Goal: Transaction & Acquisition: Obtain resource

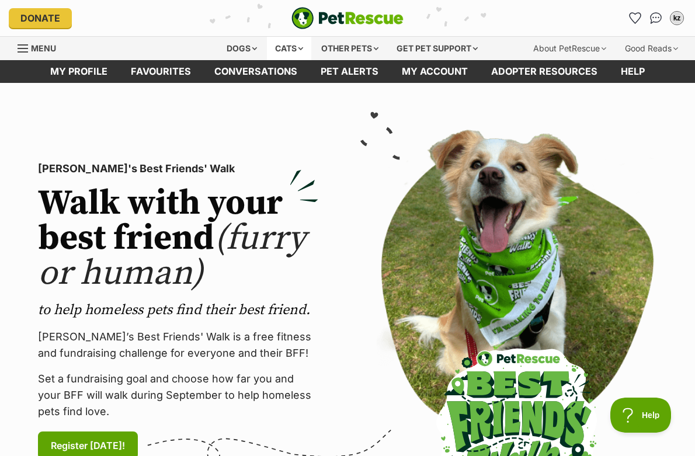
click at [281, 51] on div "Cats" at bounding box center [289, 48] width 44 height 23
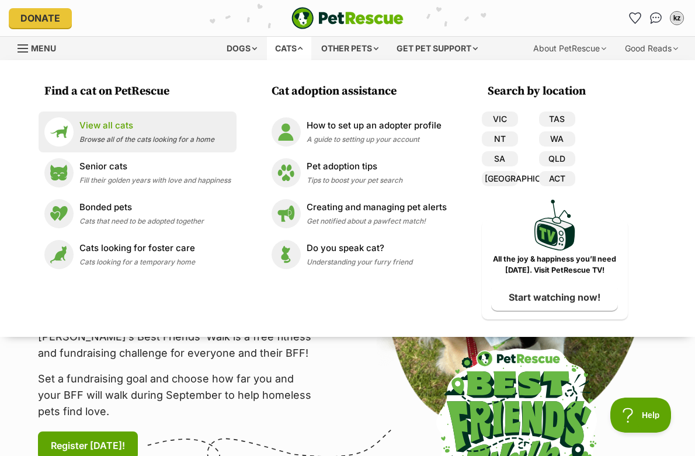
click at [80, 141] on span "Browse all of the cats looking for a home" at bounding box center [146, 139] width 135 height 9
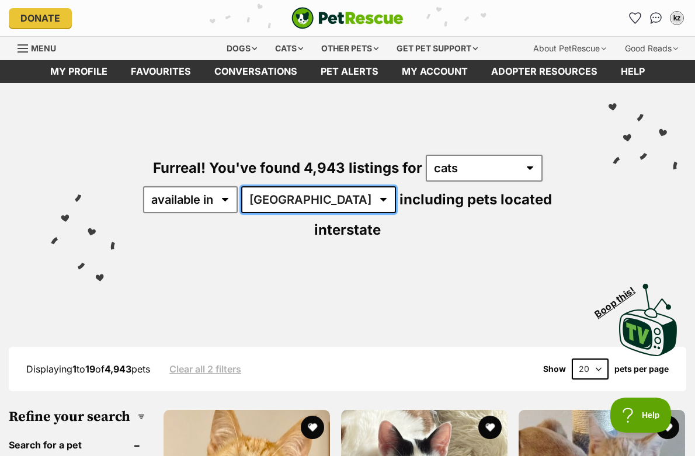
click at [294, 206] on select "Australia ACT NSW NT QLD SA TAS VIC WA" at bounding box center [318, 199] width 155 height 27
select select "QLD"
click at [243, 186] on select "Australia ACT NSW NT QLD SA TAS VIC WA" at bounding box center [318, 199] width 155 height 27
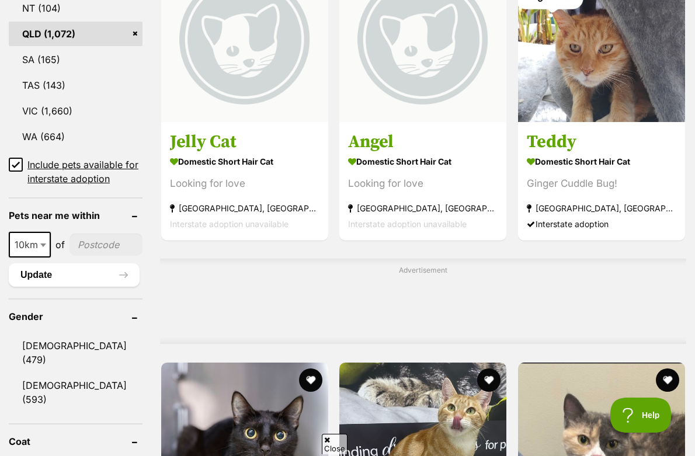
scroll to position [901, 0]
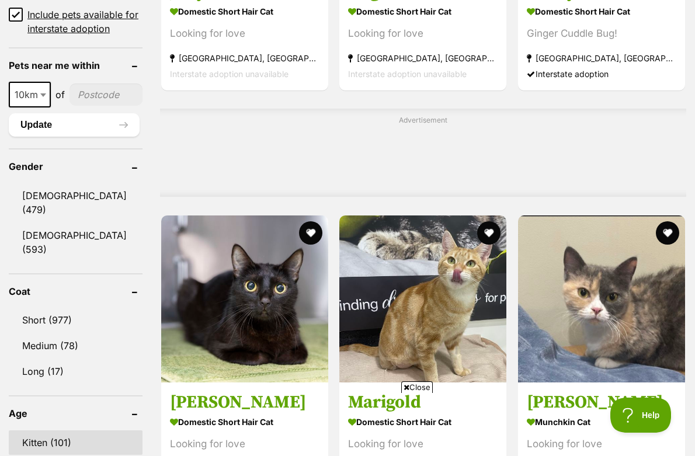
click at [67, 430] on link "Kitten (101)" at bounding box center [76, 442] width 134 height 25
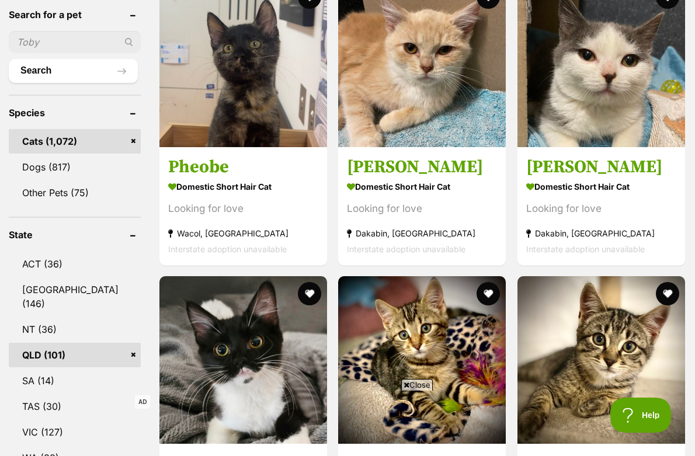
scroll to position [433, 0]
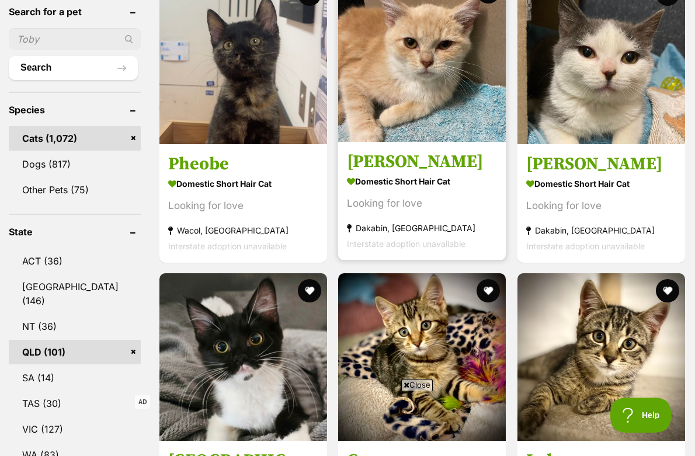
click at [405, 110] on img at bounding box center [422, 58] width 168 height 168
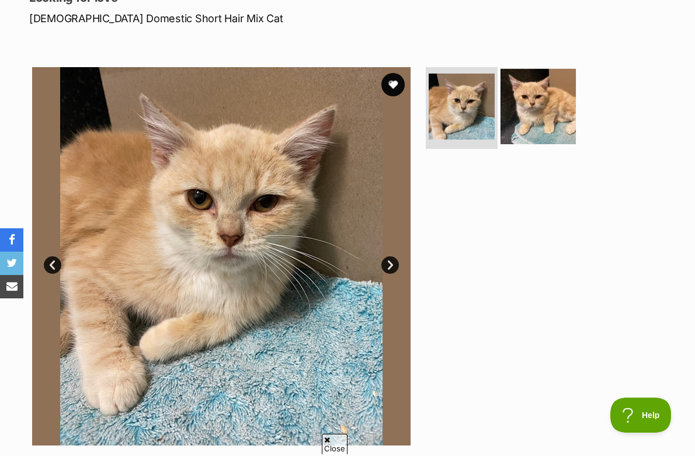
click at [520, 110] on img at bounding box center [537, 106] width 75 height 75
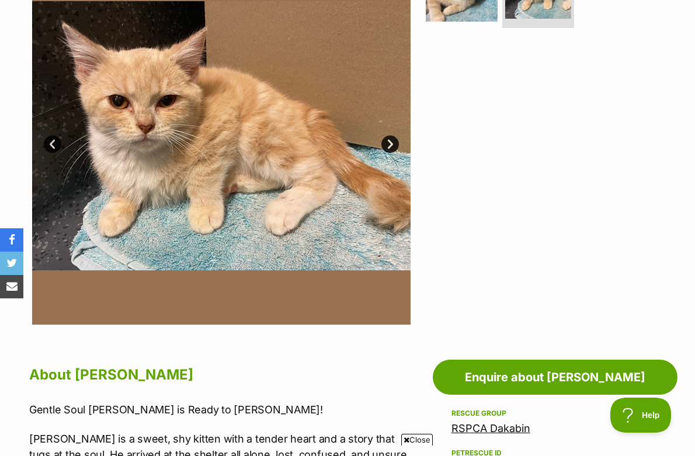
scroll to position [529, 0]
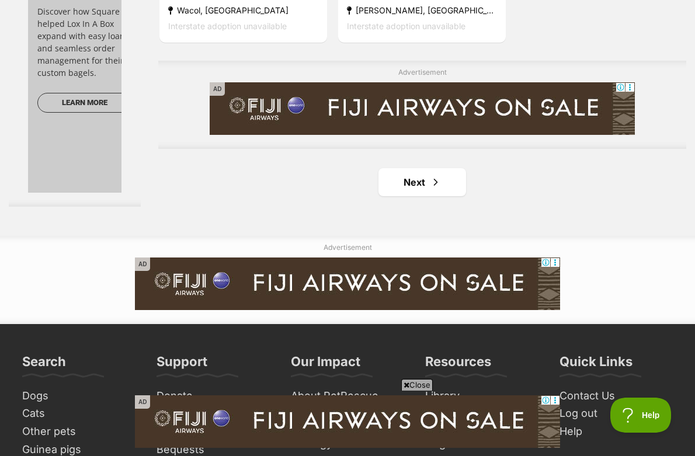
scroll to position [2725, 0]
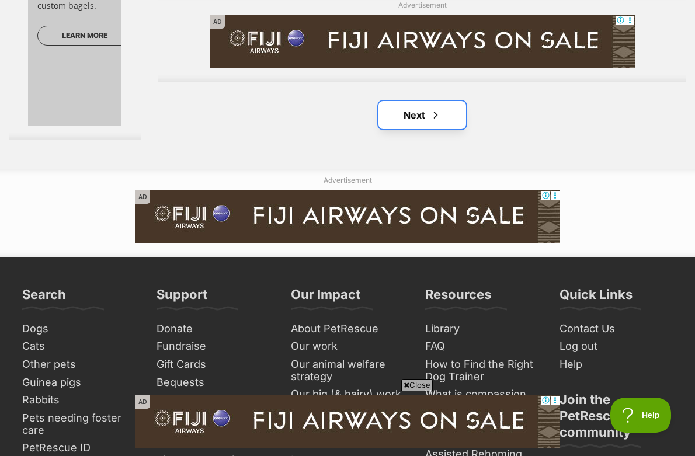
click at [403, 119] on link "Next" at bounding box center [422, 115] width 88 height 28
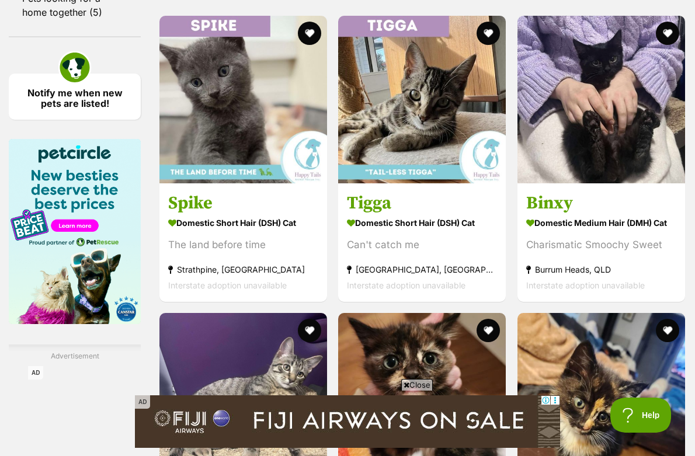
scroll to position [2102, 0]
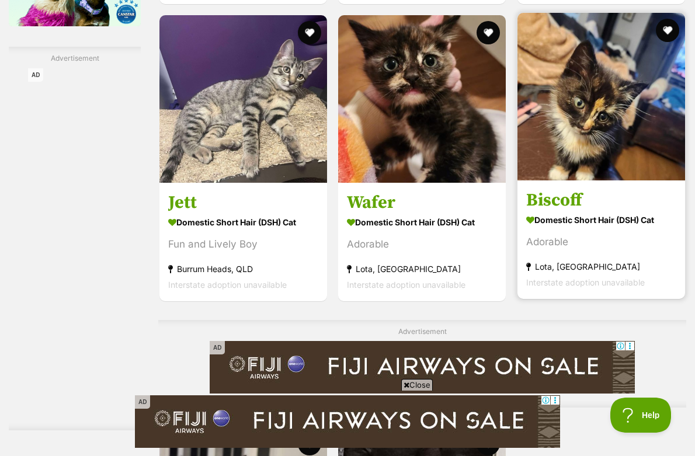
click at [597, 177] on img at bounding box center [601, 97] width 168 height 168
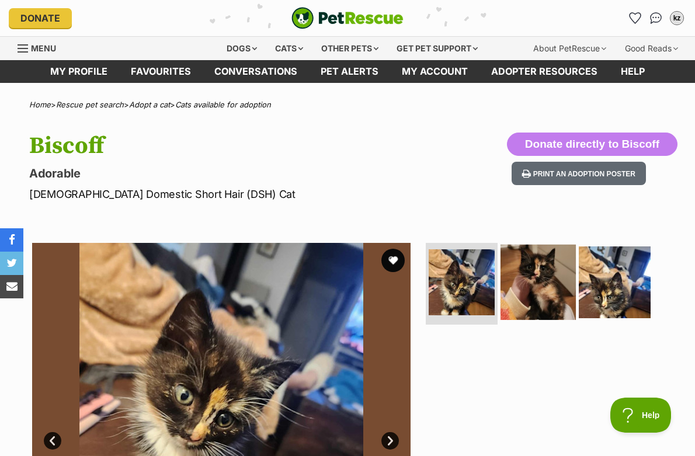
click at [547, 256] on img at bounding box center [537, 282] width 75 height 75
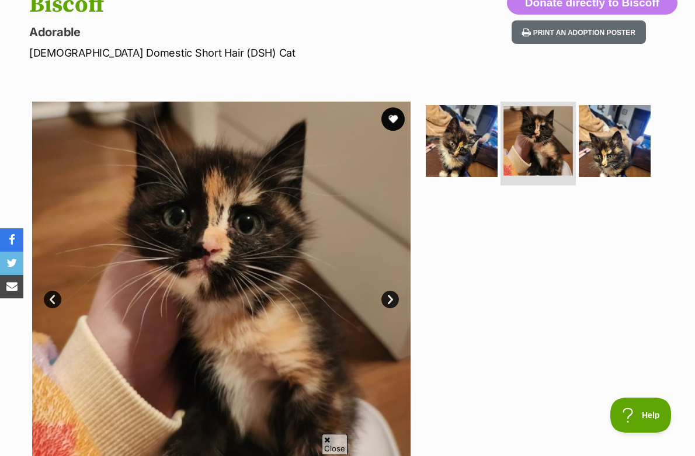
scroll to position [143, 0]
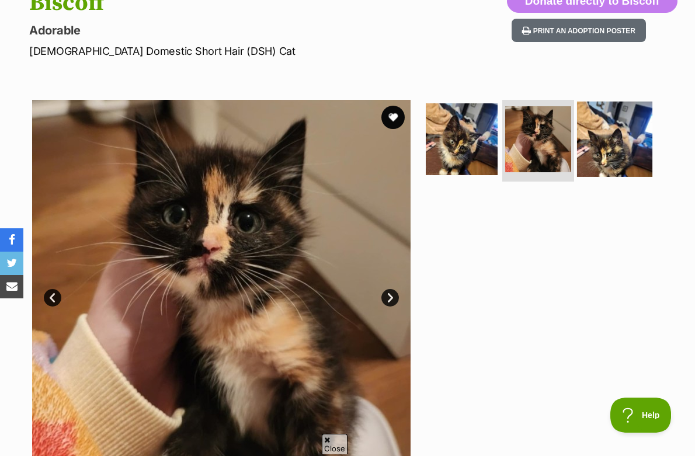
click at [618, 149] on img at bounding box center [614, 139] width 75 height 75
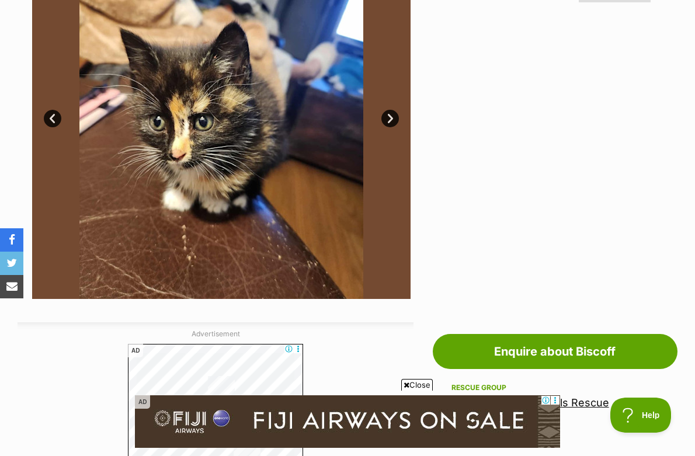
scroll to position [0, 0]
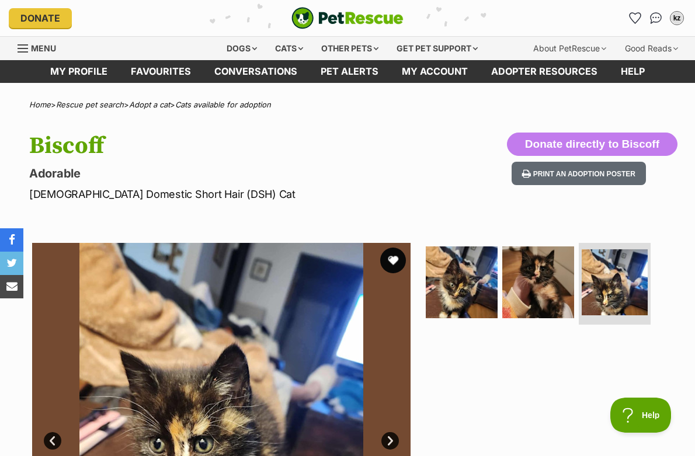
click at [393, 253] on button "favourite" at bounding box center [393, 261] width 26 height 26
click at [161, 104] on link "Adopt a cat" at bounding box center [149, 104] width 41 height 9
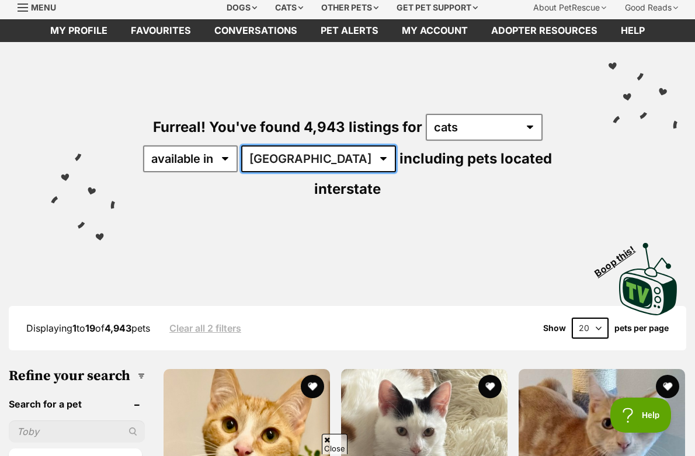
click at [284, 159] on select "[GEOGRAPHIC_DATA] [GEOGRAPHIC_DATA] [GEOGRAPHIC_DATA] [GEOGRAPHIC_DATA] [GEOGRA…" at bounding box center [318, 158] width 155 height 27
select select "QLD"
click at [243, 145] on select "[GEOGRAPHIC_DATA] [GEOGRAPHIC_DATA] [GEOGRAPHIC_DATA] [GEOGRAPHIC_DATA] [GEOGRA…" at bounding box center [318, 158] width 155 height 27
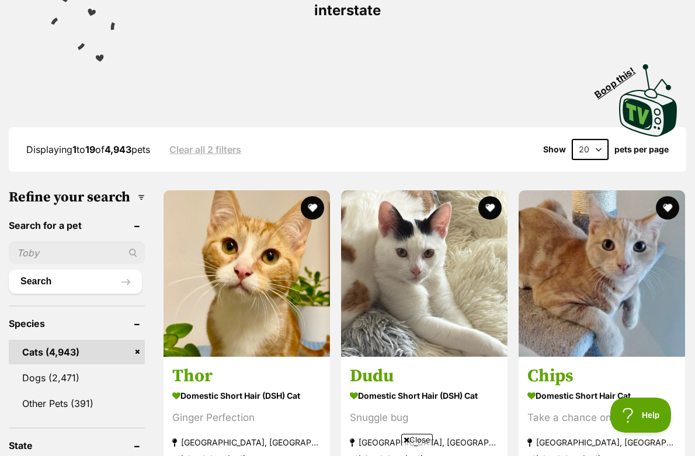
scroll to position [224, 0]
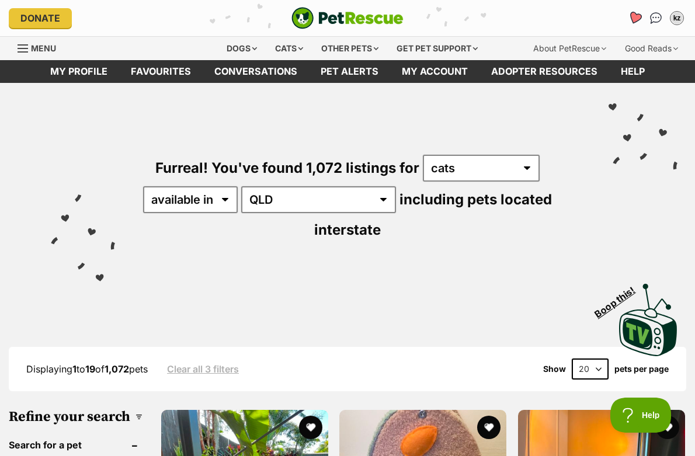
click at [631, 22] on icon "Favourites" at bounding box center [635, 18] width 16 height 15
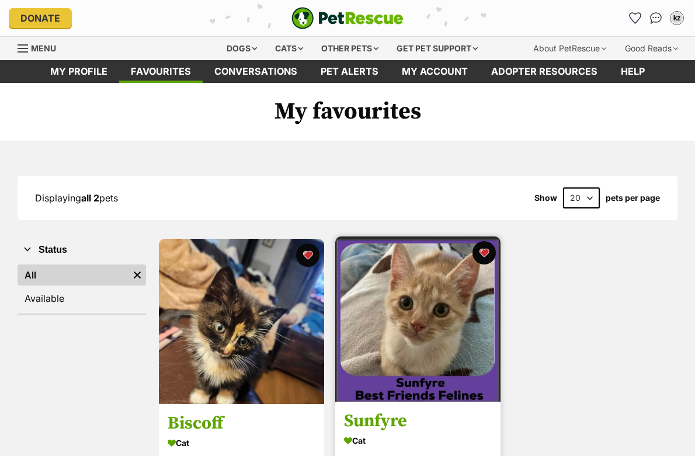
click at [430, 295] on img at bounding box center [417, 318] width 165 height 165
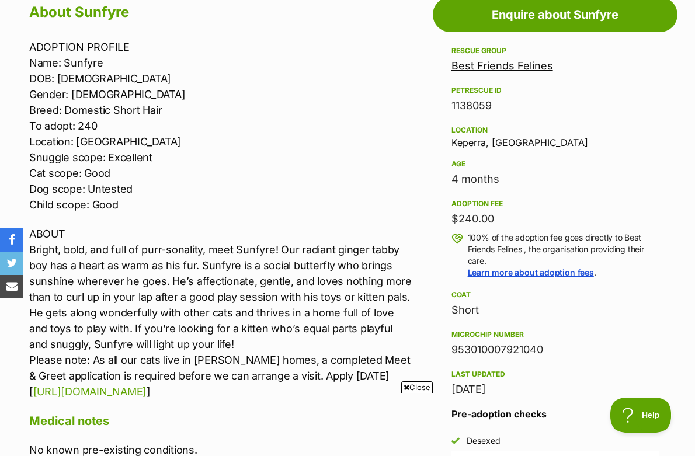
scroll to position [1043, 0]
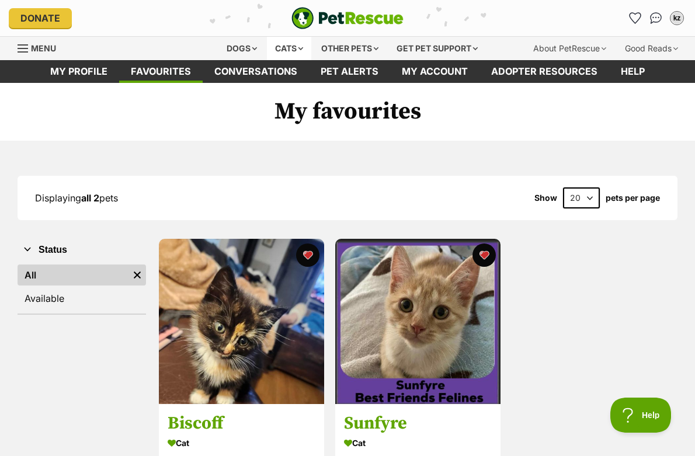
click at [276, 46] on div "Cats" at bounding box center [289, 48] width 44 height 23
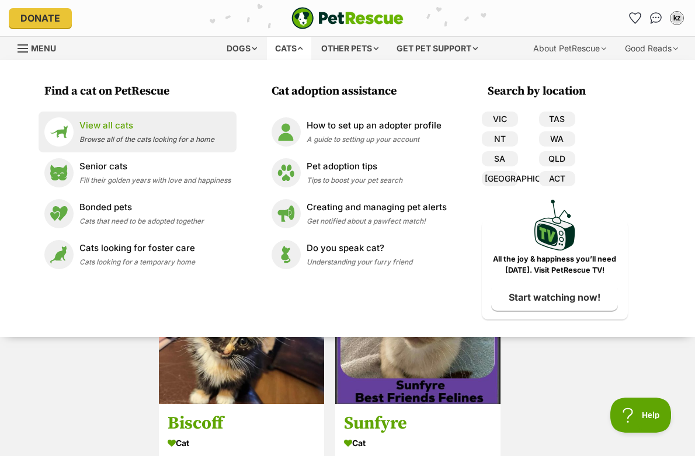
click at [131, 124] on p "View all cats" at bounding box center [146, 125] width 135 height 13
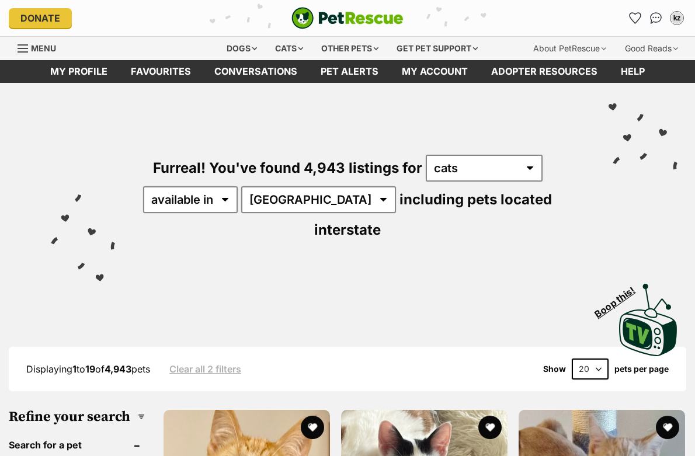
click at [278, 215] on div "Furreal! You've found 4,943 listings for any type of pet cats dogs other pets a…" at bounding box center [348, 178] width 660 height 190
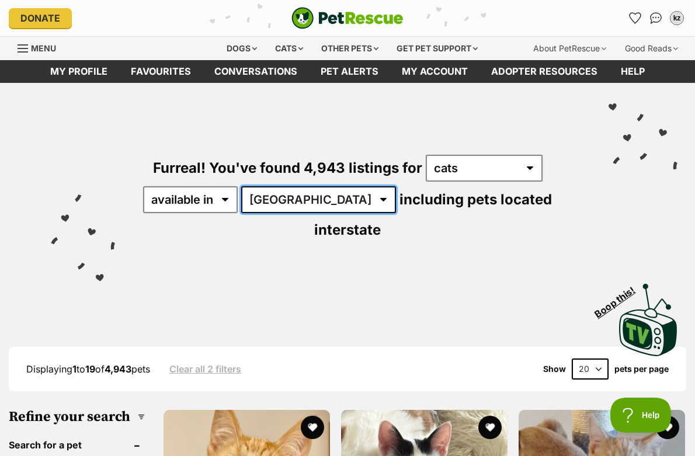
click at [278, 207] on select "Australia ACT NSW NT QLD SA TAS VIC WA" at bounding box center [318, 199] width 155 height 27
select select "QLD"
click at [243, 186] on select "Australia ACT NSW NT QLD SA TAS VIC WA" at bounding box center [318, 199] width 155 height 27
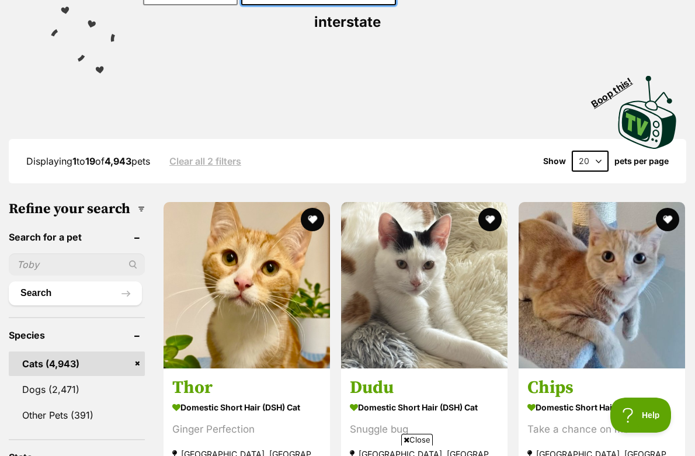
scroll to position [427, 0]
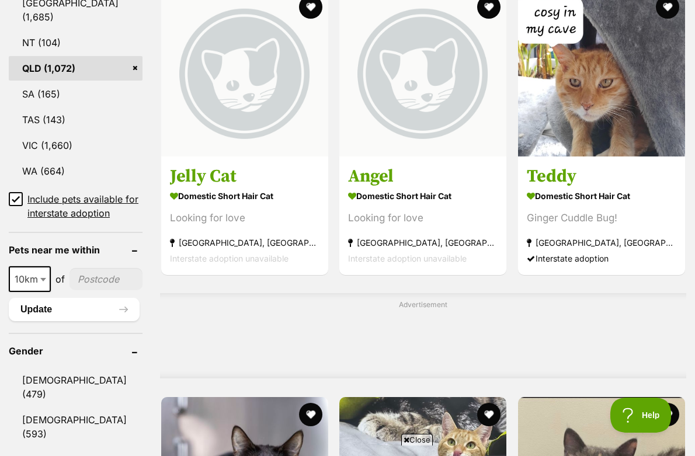
scroll to position [1019, 0]
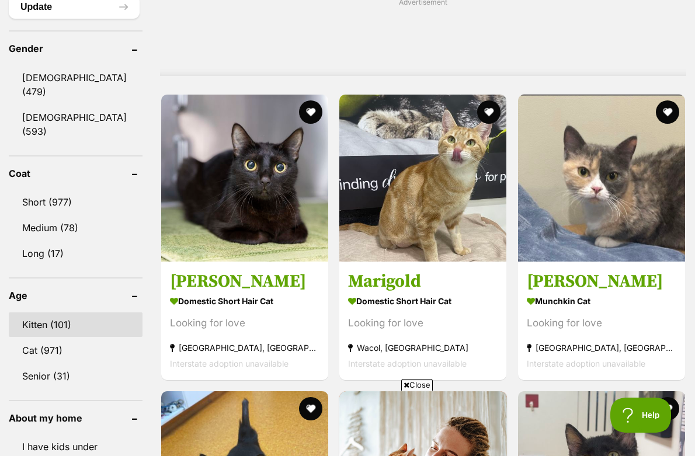
click at [53, 312] on link "Kitten (101)" at bounding box center [76, 324] width 134 height 25
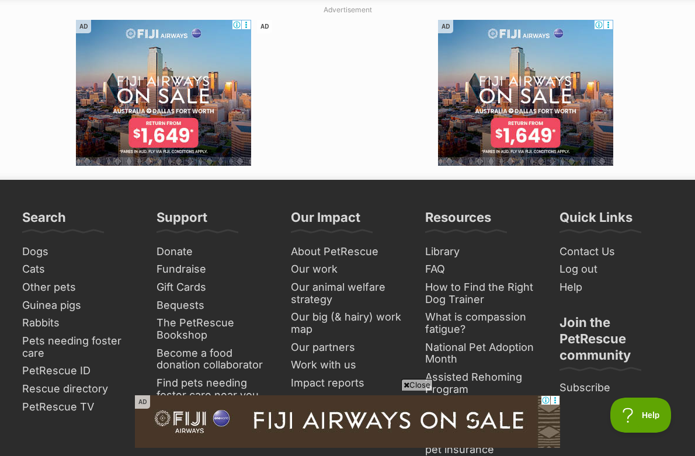
scroll to position [2665, 0]
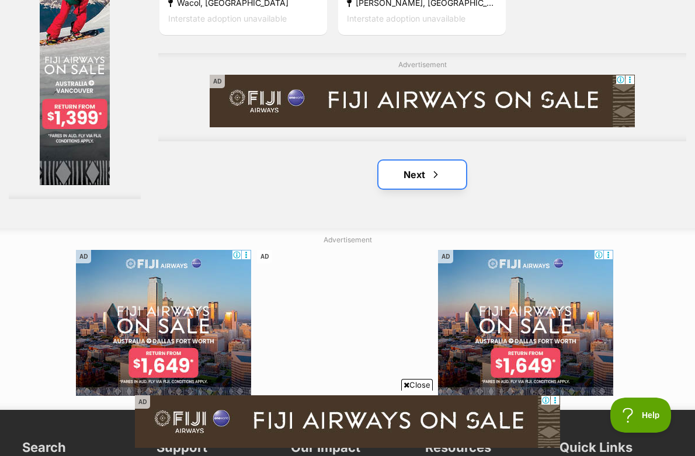
click at [410, 165] on link "Next" at bounding box center [422, 175] width 88 height 28
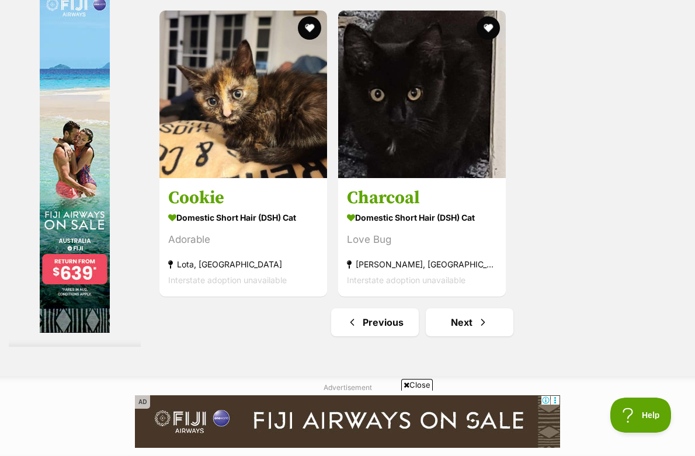
scroll to position [2482, 0]
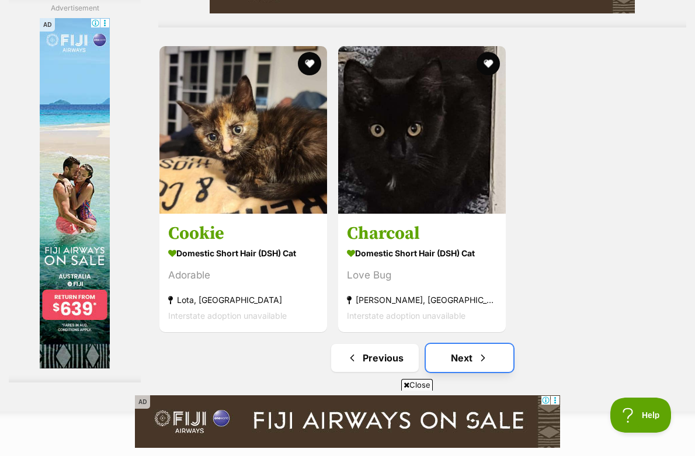
click at [478, 365] on span "Next page" at bounding box center [483, 358] width 12 height 14
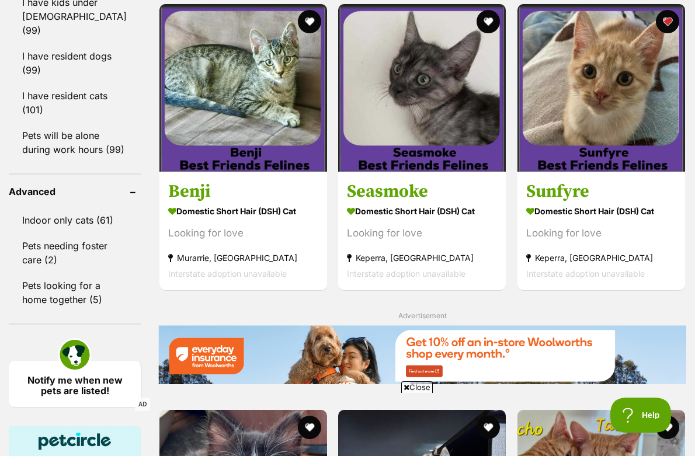
scroll to position [1518, 0]
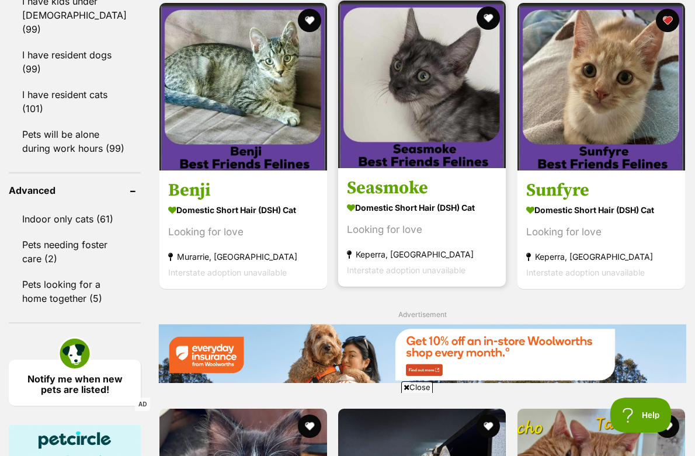
click at [452, 238] on section "Domestic Short Hair (DSH) Cat Looking for love Keperra, [GEOGRAPHIC_DATA] Inter…" at bounding box center [422, 238] width 150 height 79
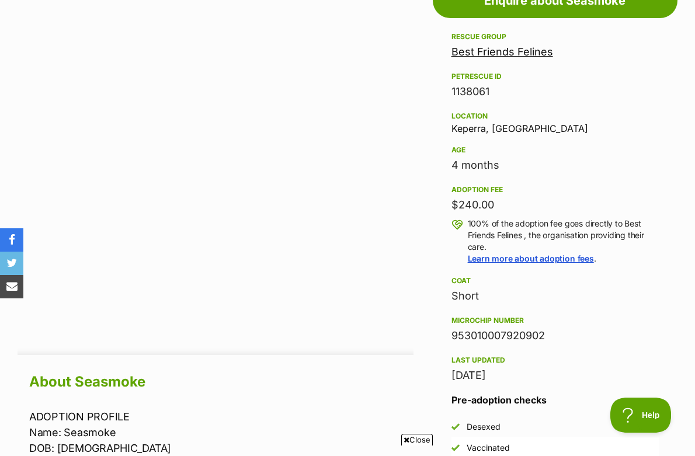
scroll to position [1056, 0]
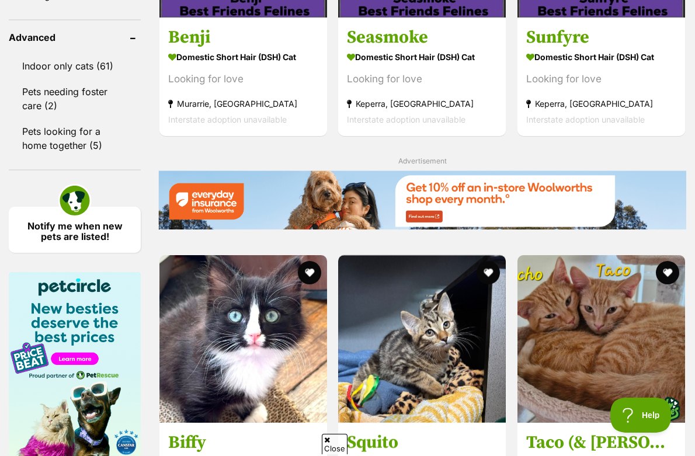
scroll to position [2623, 0]
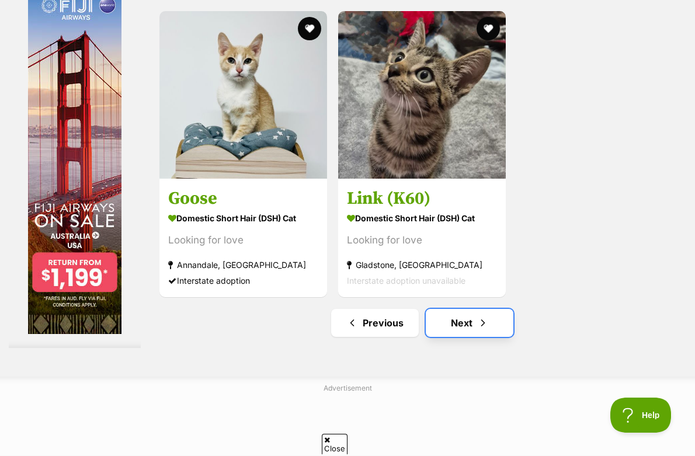
click at [493, 313] on link "Next" at bounding box center [470, 323] width 88 height 28
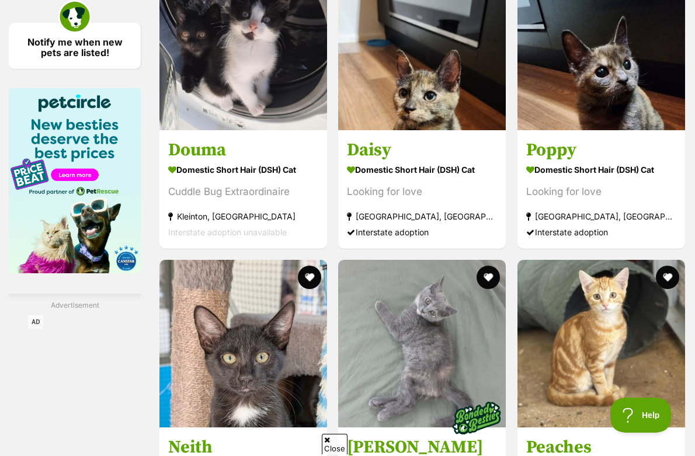
scroll to position [1771, 0]
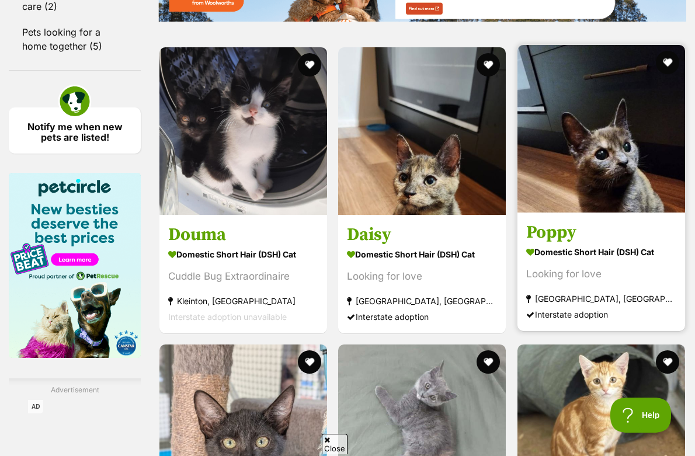
click at [546, 158] on img at bounding box center [601, 129] width 168 height 168
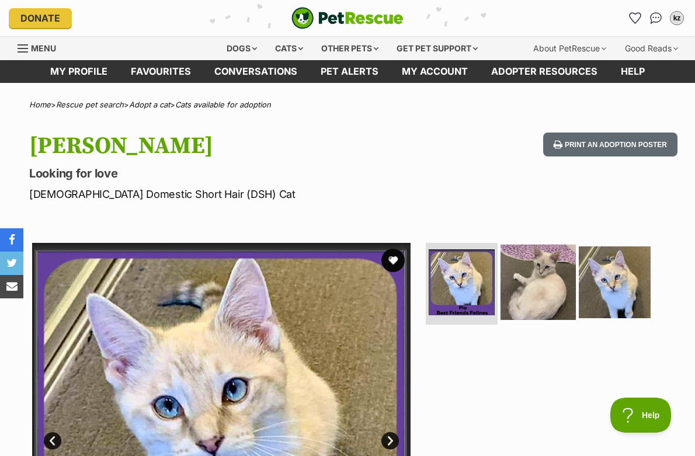
click at [517, 253] on img at bounding box center [537, 282] width 75 height 75
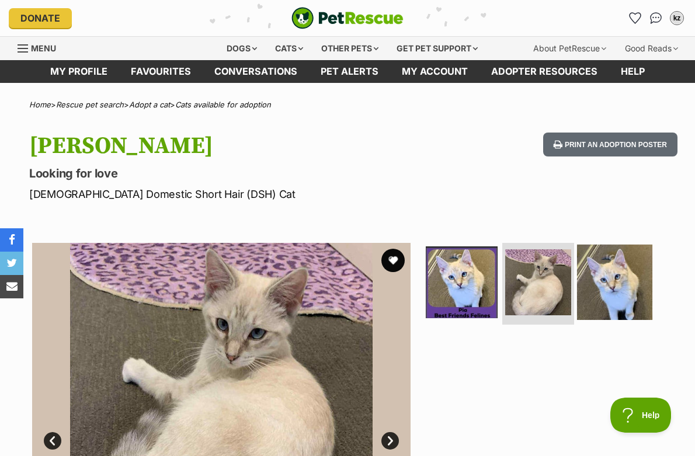
click at [613, 294] on img at bounding box center [614, 282] width 75 height 75
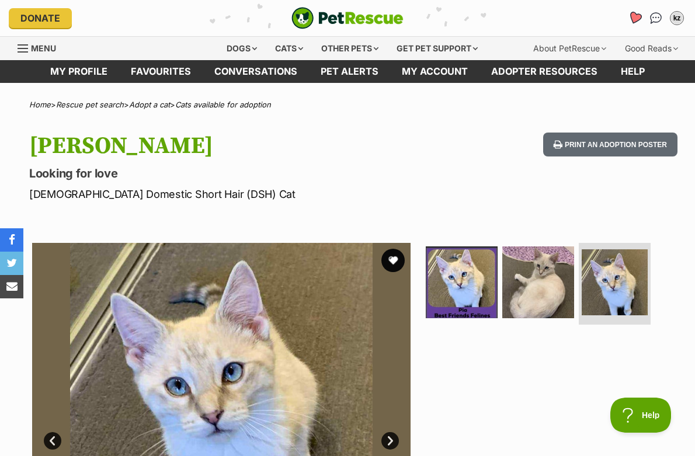
click at [636, 20] on icon "Favourites" at bounding box center [635, 17] width 14 height 13
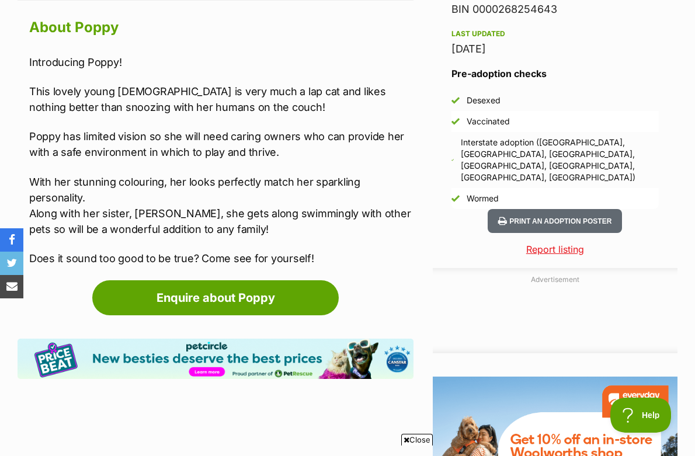
scroll to position [644, 0]
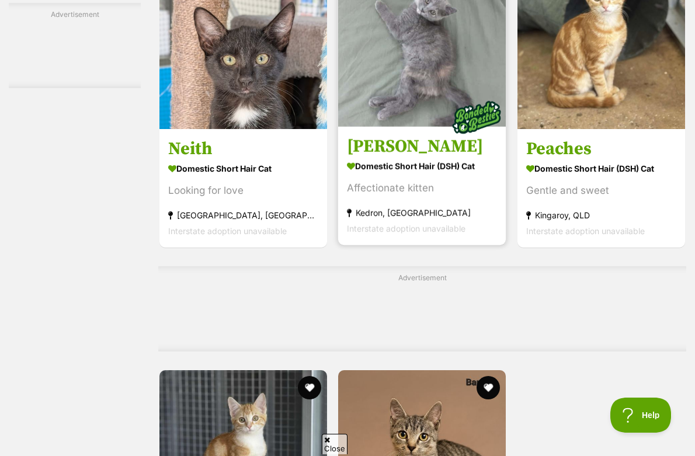
scroll to position [2081, 0]
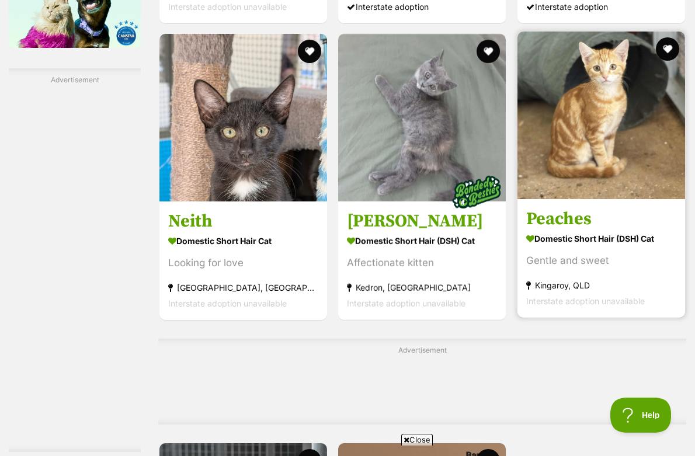
click at [556, 207] on link "Peaches Domestic Short Hair (DSH) Cat Gentle and sweet Kingaroy, QLD Interstate…" at bounding box center [601, 258] width 168 height 119
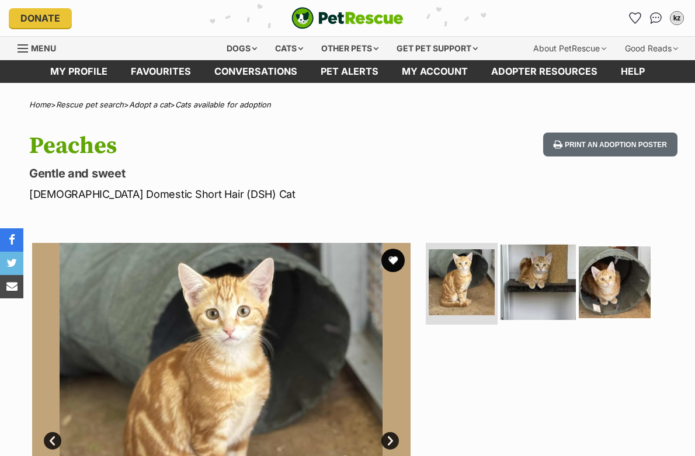
click at [526, 269] on img at bounding box center [537, 282] width 75 height 75
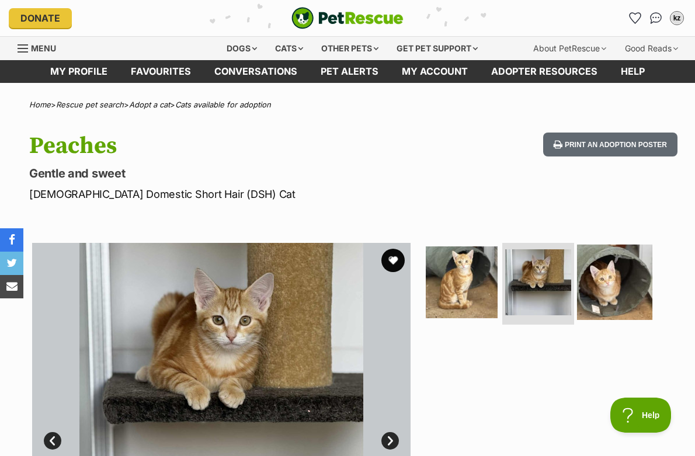
click at [591, 285] on img at bounding box center [614, 282] width 75 height 75
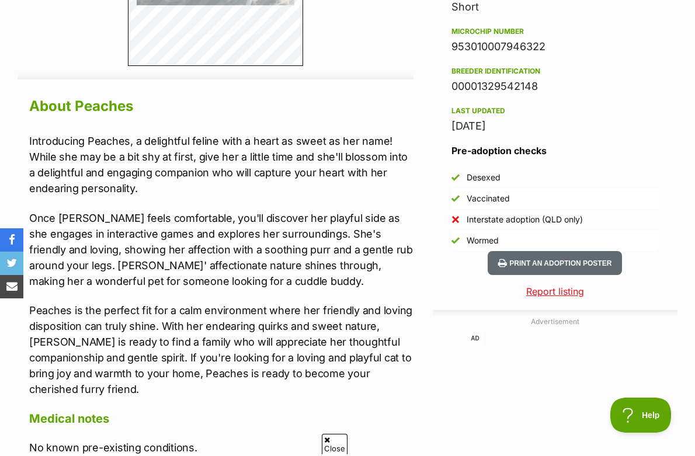
scroll to position [959, 0]
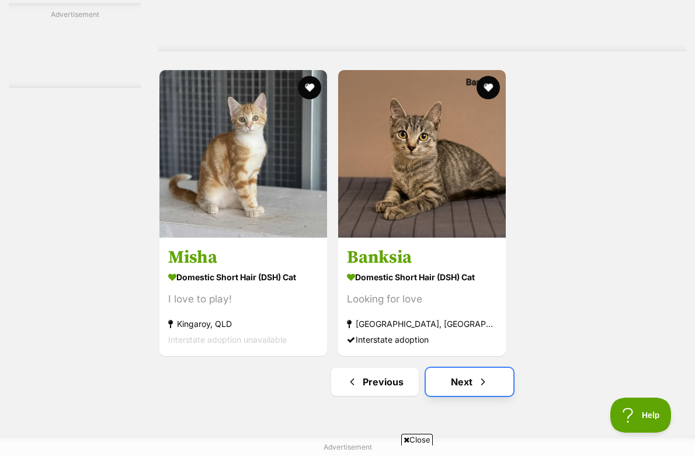
click at [466, 373] on link "Next" at bounding box center [470, 382] width 88 height 28
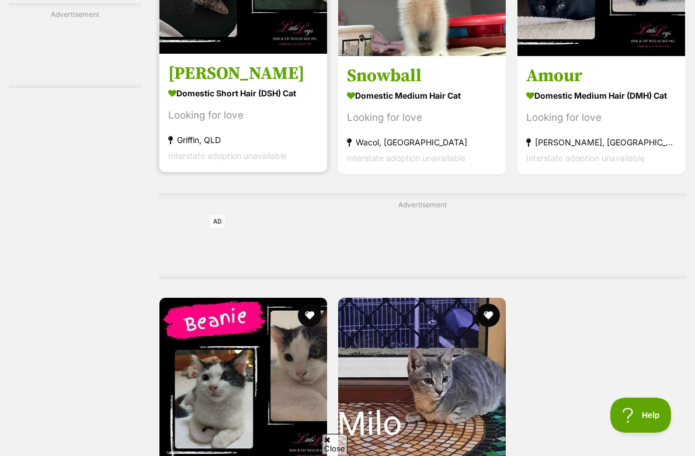
scroll to position [2436, 0]
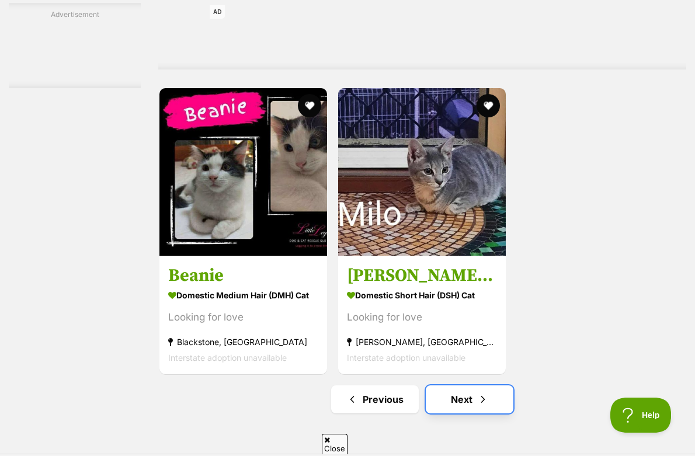
click at [479, 407] on link "Next" at bounding box center [470, 399] width 88 height 28
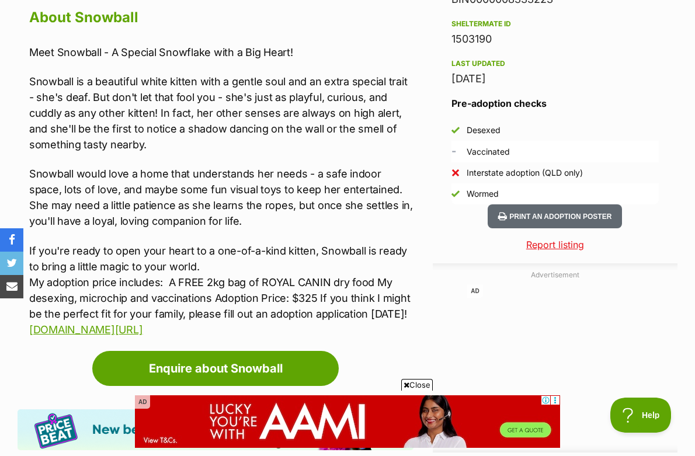
scroll to position [1034, 0]
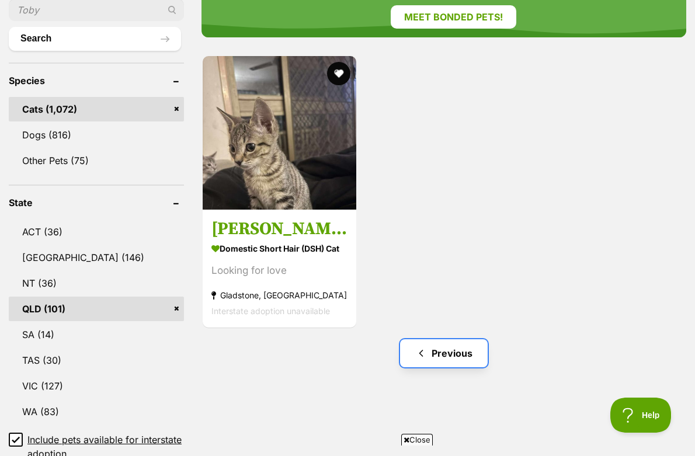
click at [457, 356] on link "Previous" at bounding box center [444, 353] width 88 height 28
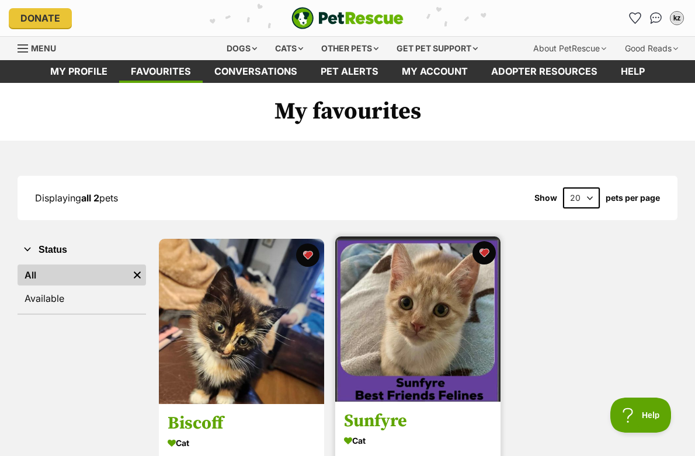
click at [449, 315] on img at bounding box center [417, 318] width 165 height 165
